Goal: Task Accomplishment & Management: Complete application form

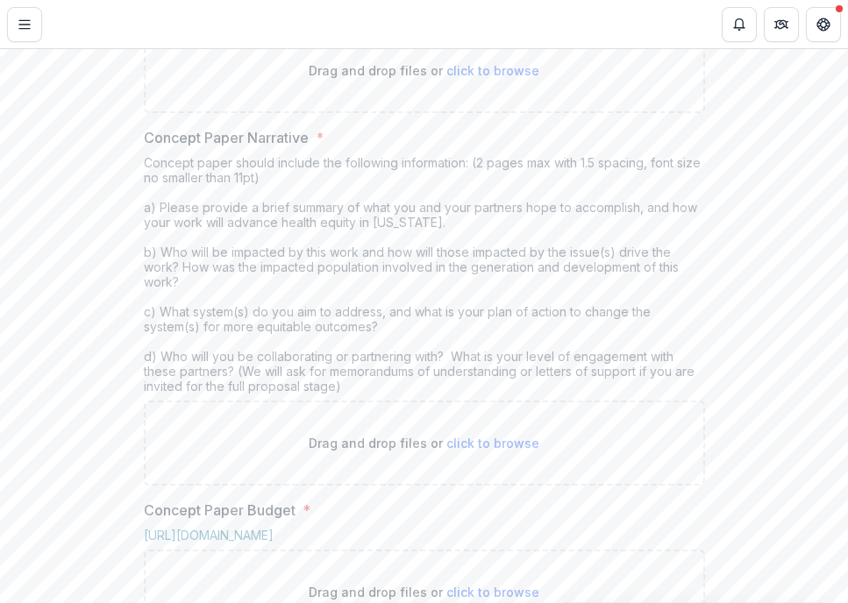
scroll to position [480, 0]
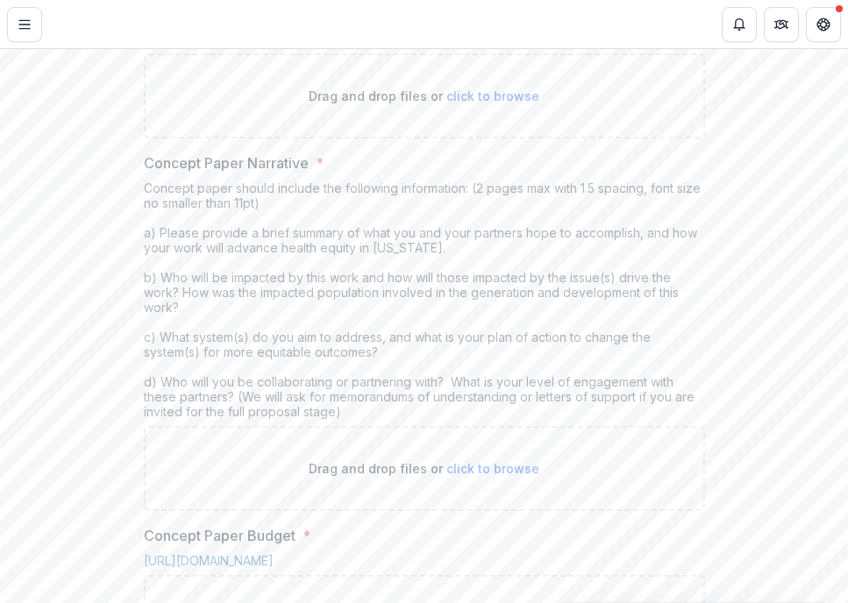
click at [453, 46] on link "[URL][DOMAIN_NAME]" at bounding box center [518, 39] width 130 height 15
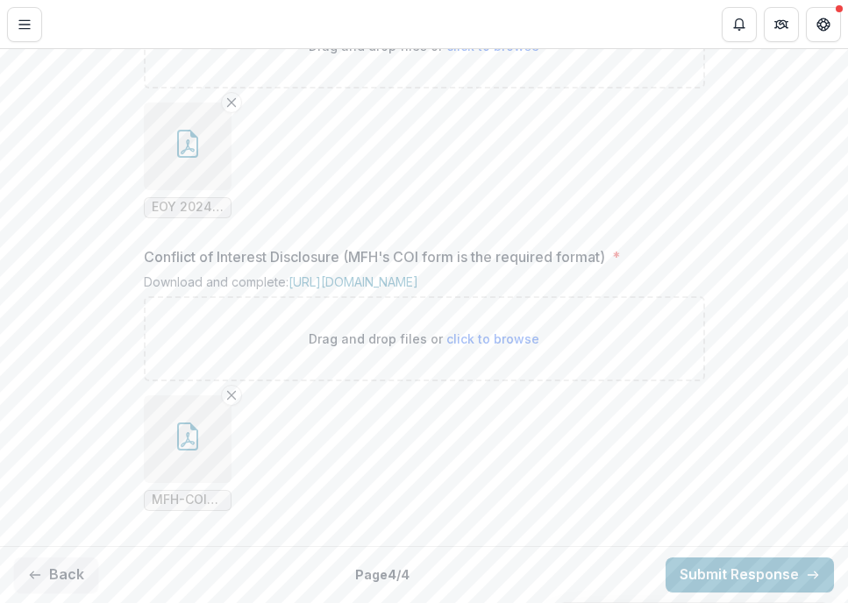
scroll to position [1690, 0]
click at [67, 563] on button "Back" at bounding box center [56, 575] width 84 height 35
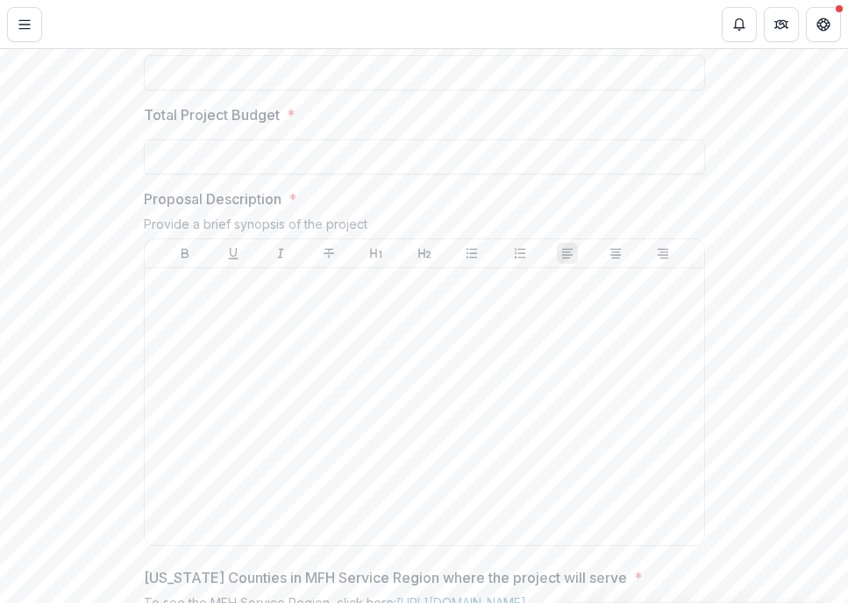
scroll to position [630, 0]
click at [234, 92] on input "Funding Requested *" at bounding box center [424, 74] width 561 height 35
type input "********"
click at [175, 176] on input "Total Project Budget *" at bounding box center [424, 158] width 561 height 35
type input "**********"
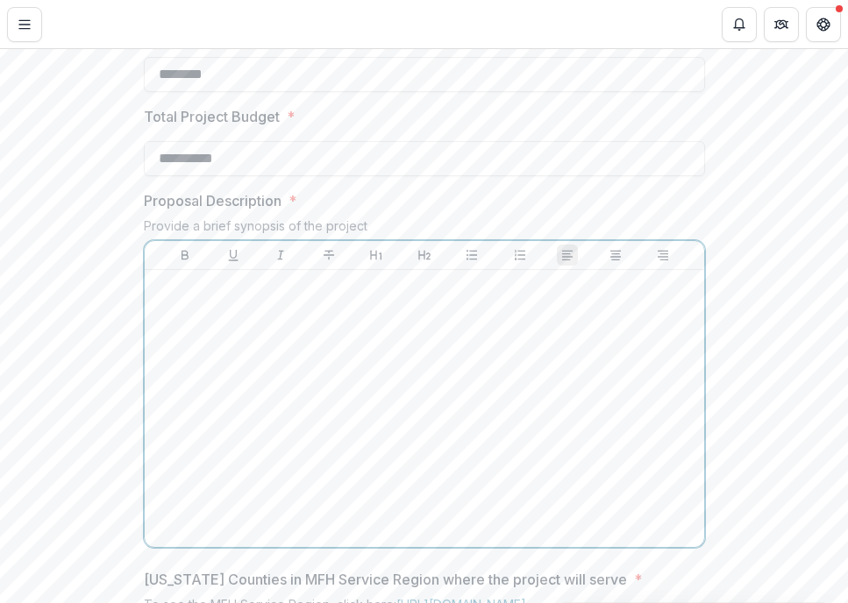
click at [191, 445] on div at bounding box center [425, 408] width 546 height 263
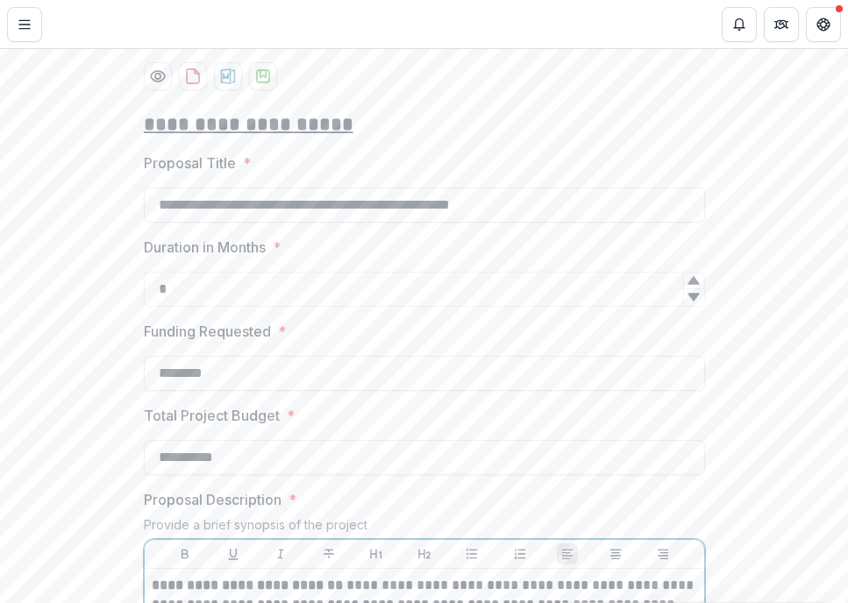
scroll to position [327, 0]
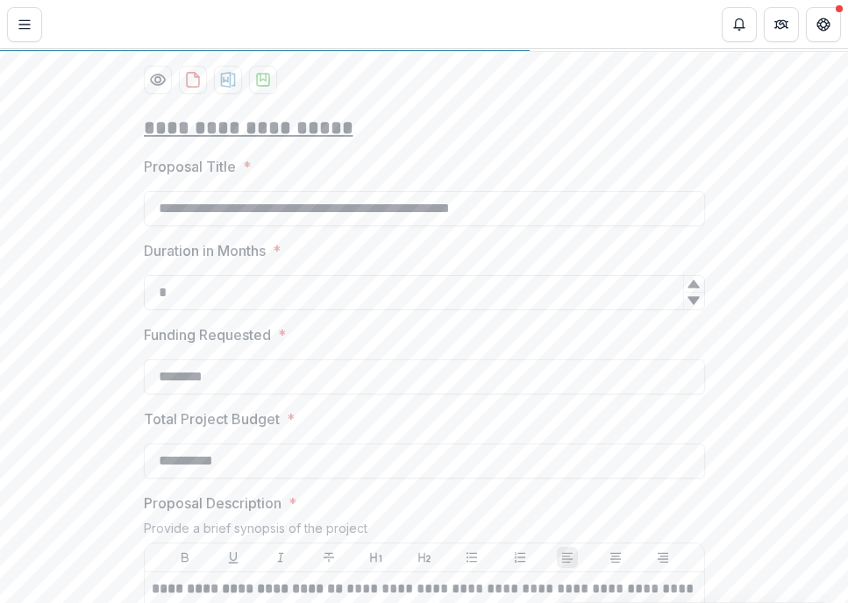
click at [214, 310] on input "*" at bounding box center [424, 292] width 561 height 35
click at [694, 289] on icon at bounding box center [693, 285] width 11 height 8
click at [693, 289] on icon at bounding box center [693, 285] width 11 height 8
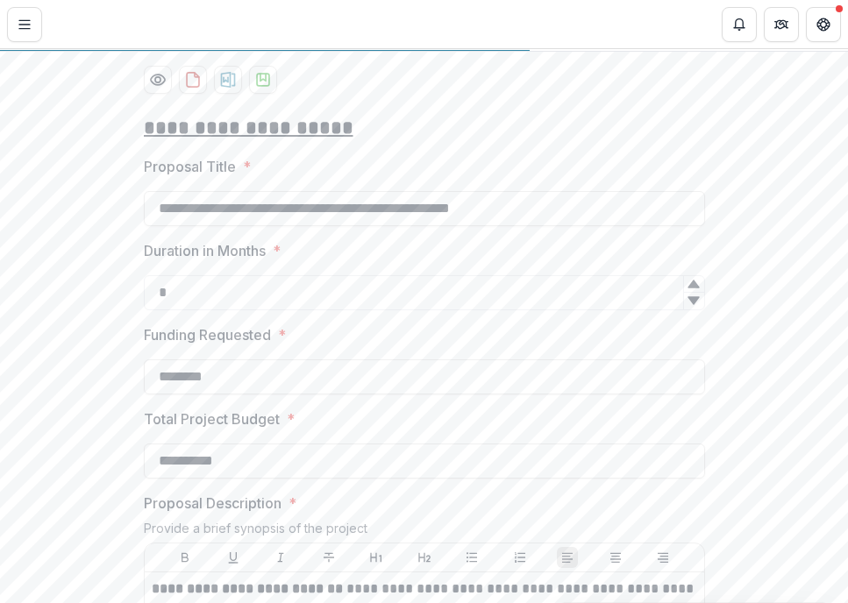
click at [693, 289] on icon at bounding box center [693, 285] width 11 height 8
click at [692, 291] on icon at bounding box center [694, 284] width 14 height 14
type input "**"
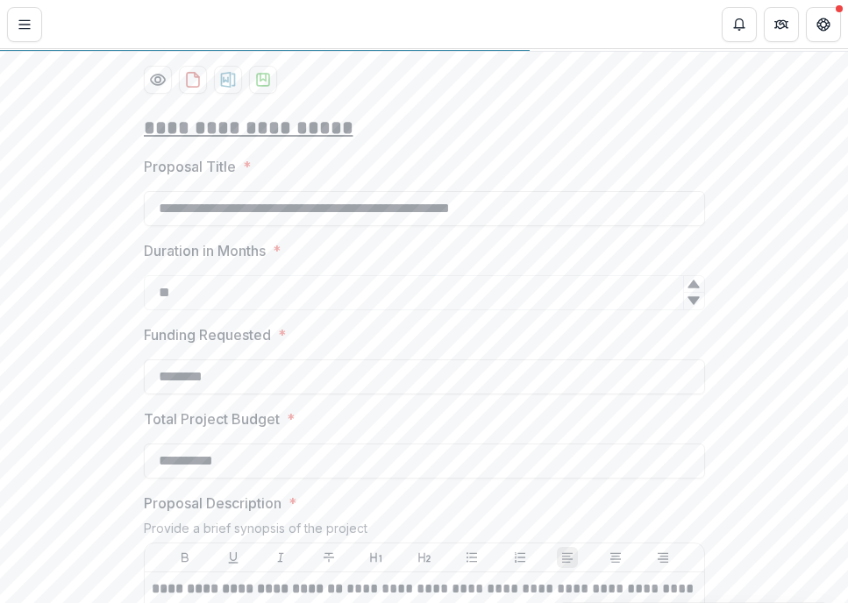
click at [692, 291] on icon at bounding box center [694, 284] width 14 height 14
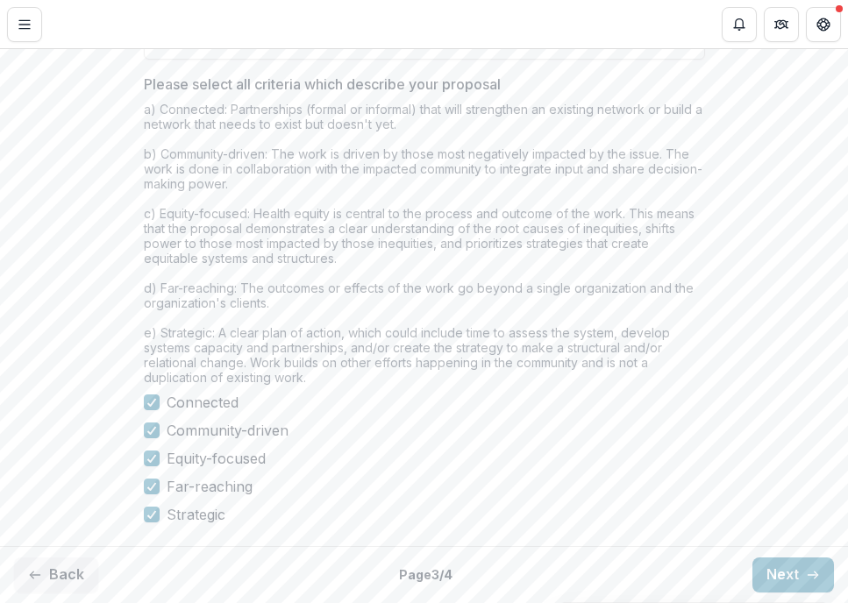
scroll to position [1558, 0]
click at [666, 60] on input "**********" at bounding box center [424, 42] width 561 height 35
click at [77, 575] on button "Back" at bounding box center [56, 575] width 84 height 35
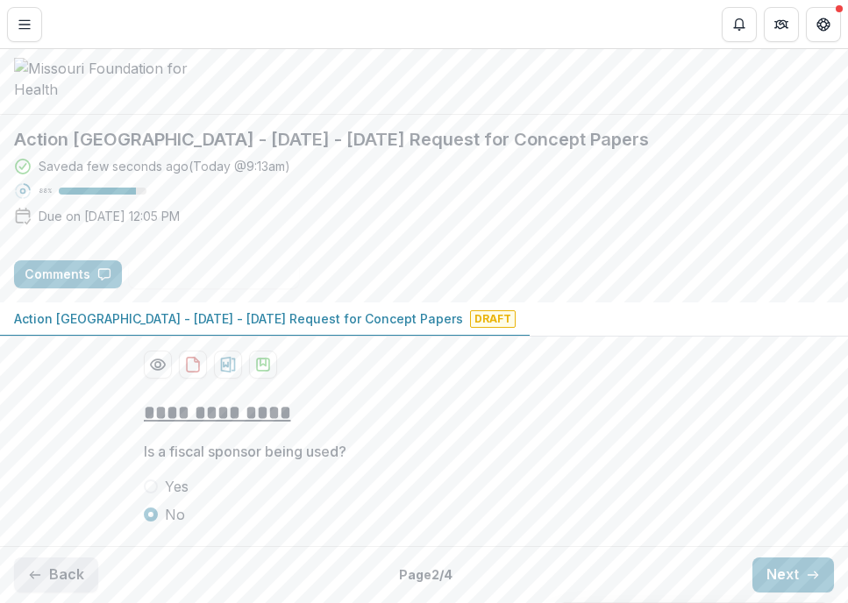
click at [70, 565] on button "Back" at bounding box center [56, 575] width 84 height 35
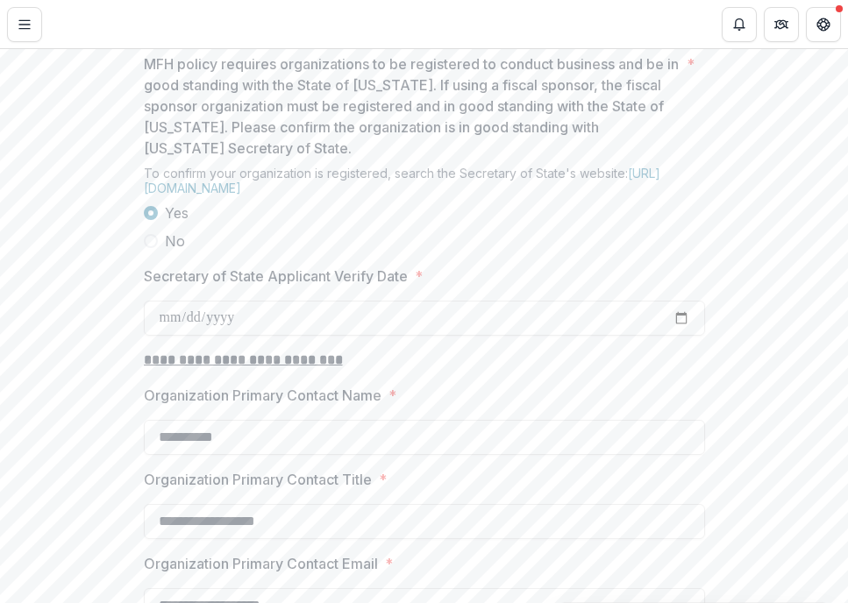
scroll to position [1622, 0]
